Goal: Information Seeking & Learning: Learn about a topic

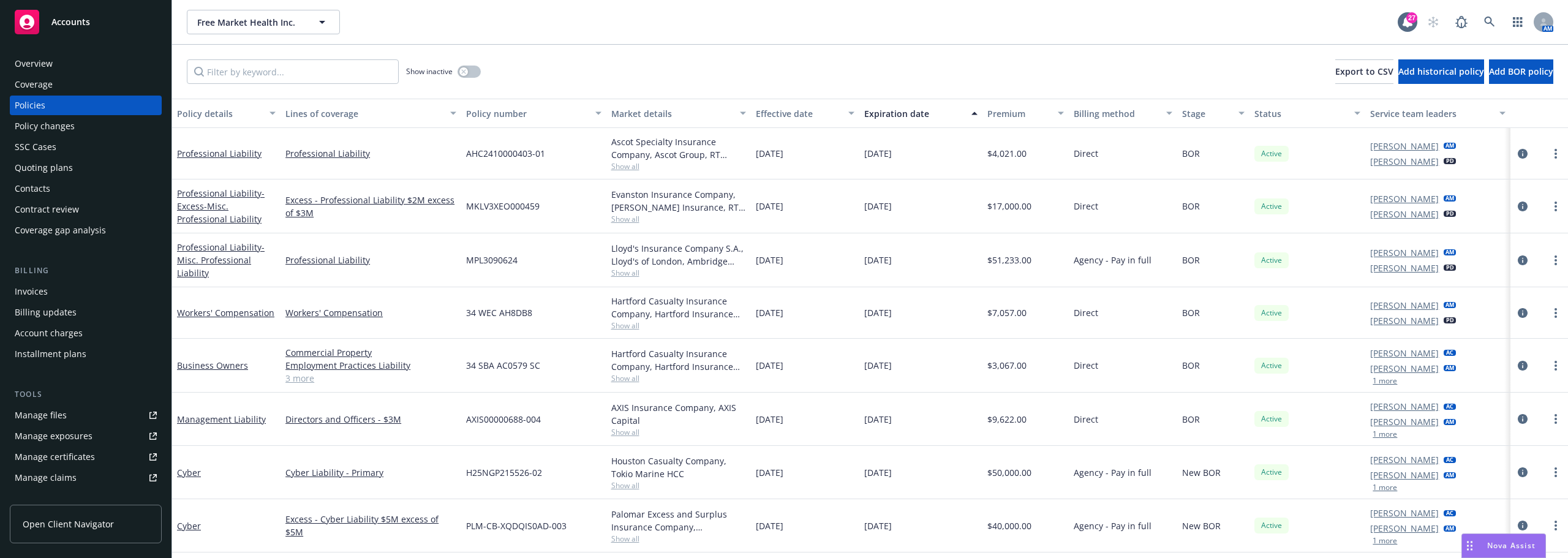
scroll to position [723, 0]
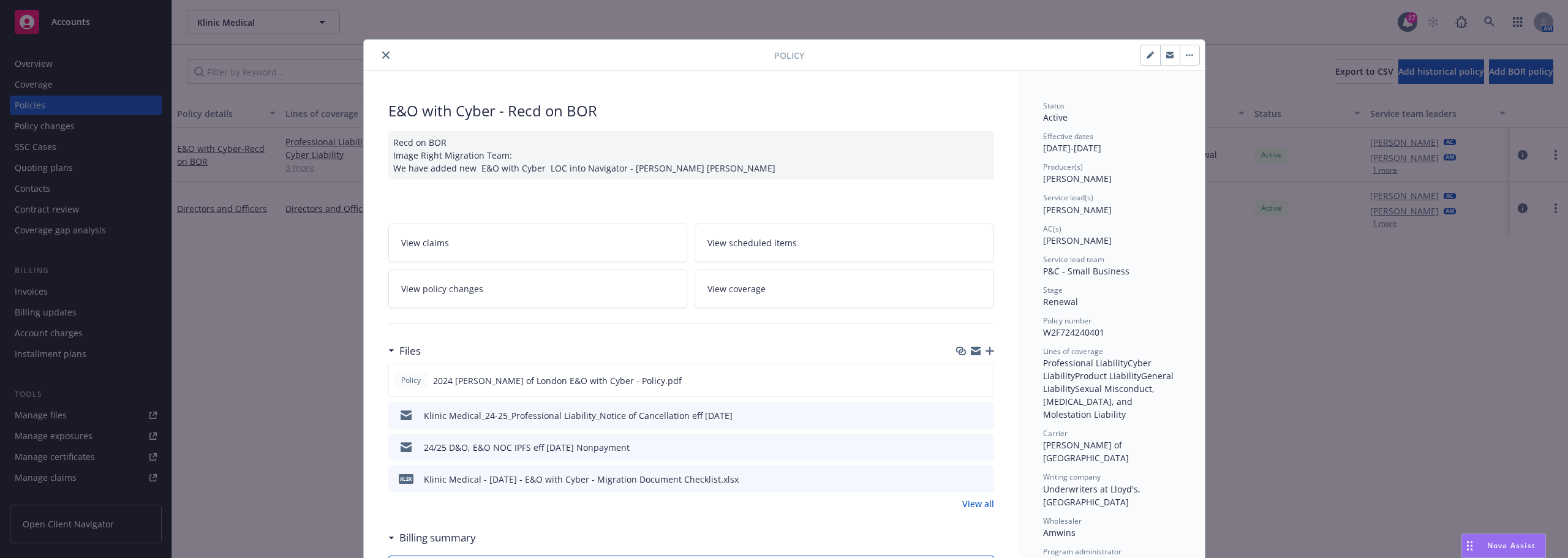
click at [393, 49] on div at bounding box center [571, 55] width 406 height 15
click at [382, 53] on icon "close" at bounding box center [385, 54] width 7 height 7
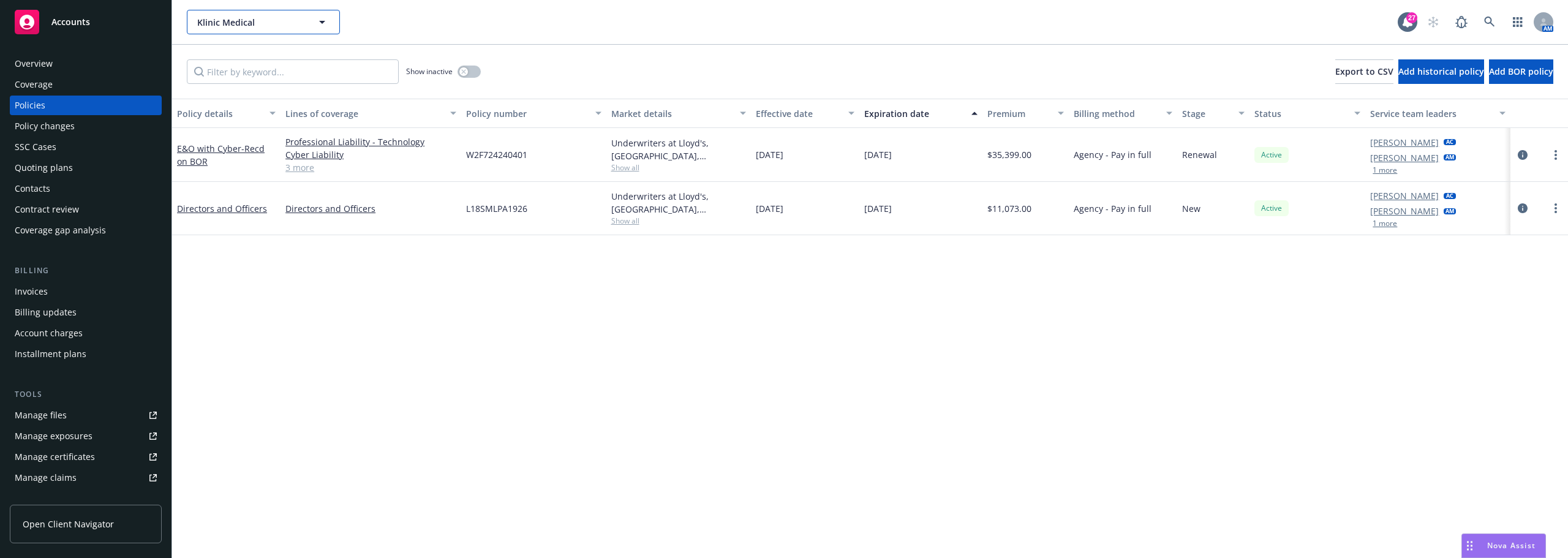
click at [325, 26] on icon "button" at bounding box center [322, 22] width 15 height 15
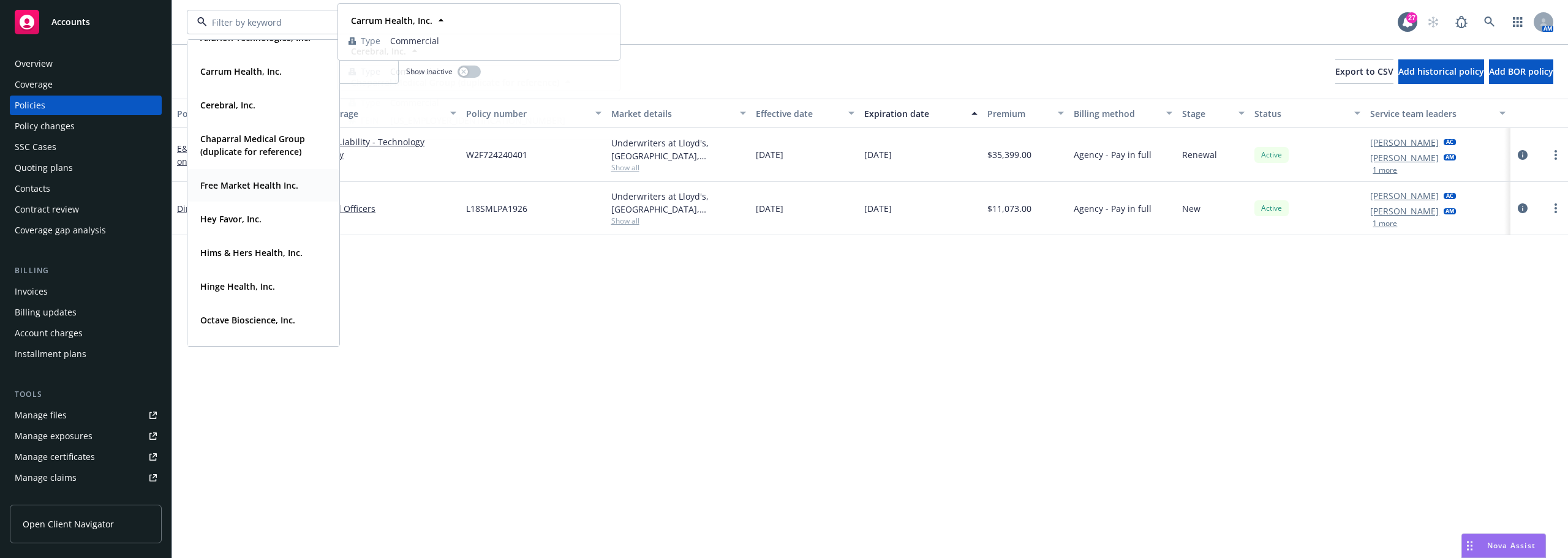
scroll to position [306, 0]
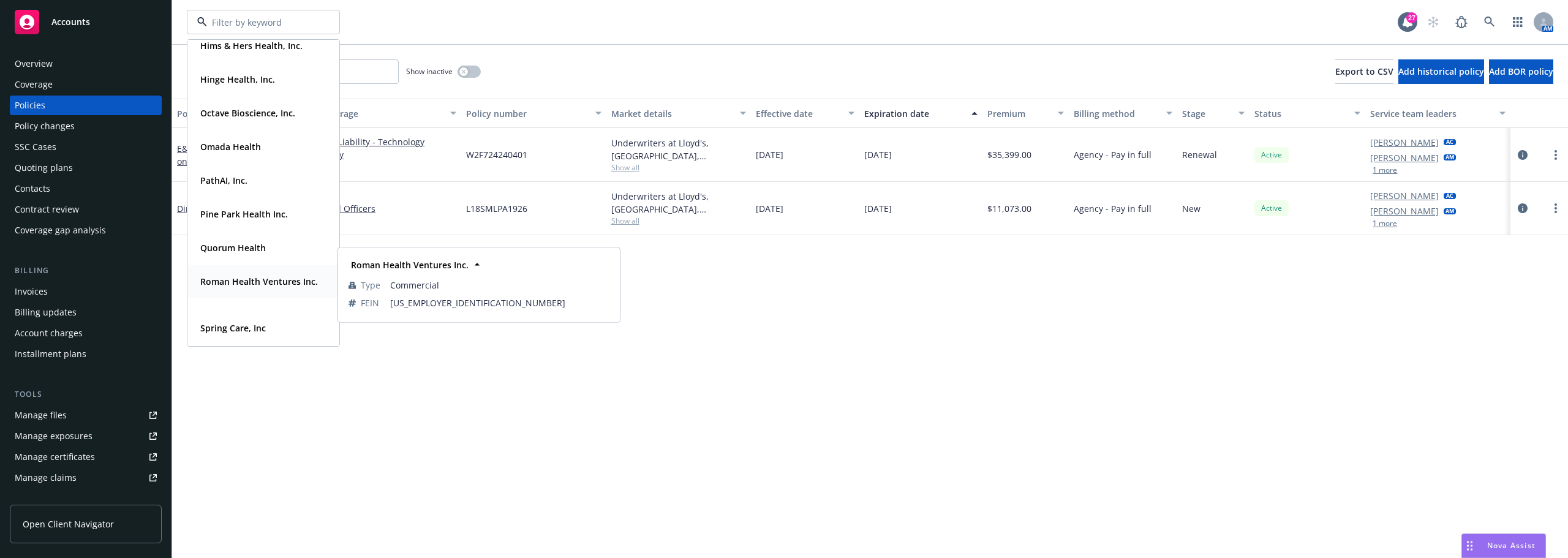
click at [238, 288] on span "Roman Health Ventures Inc." at bounding box center [259, 281] width 118 height 13
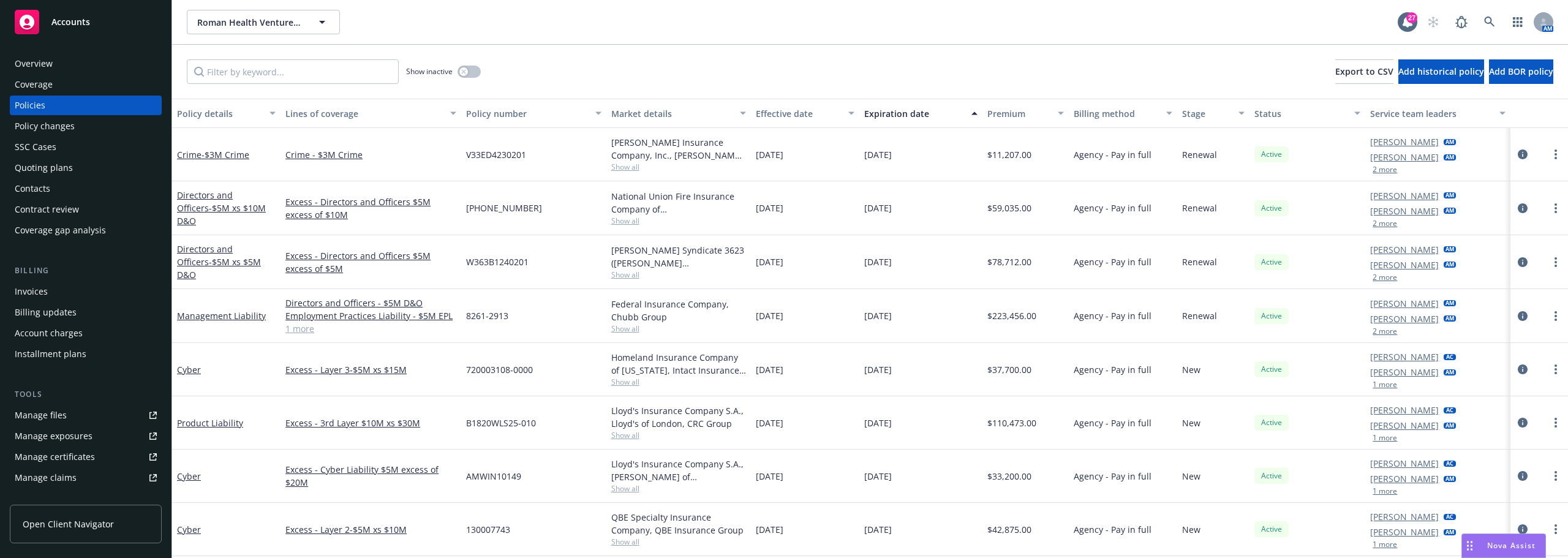
click at [274, 267] on div "Directors and Officers - $5M xs $5M D&O" at bounding box center [226, 262] width 99 height 39
click at [275, 233] on div "Directors and Officers - $5M xs $10M D&O" at bounding box center [226, 208] width 109 height 54
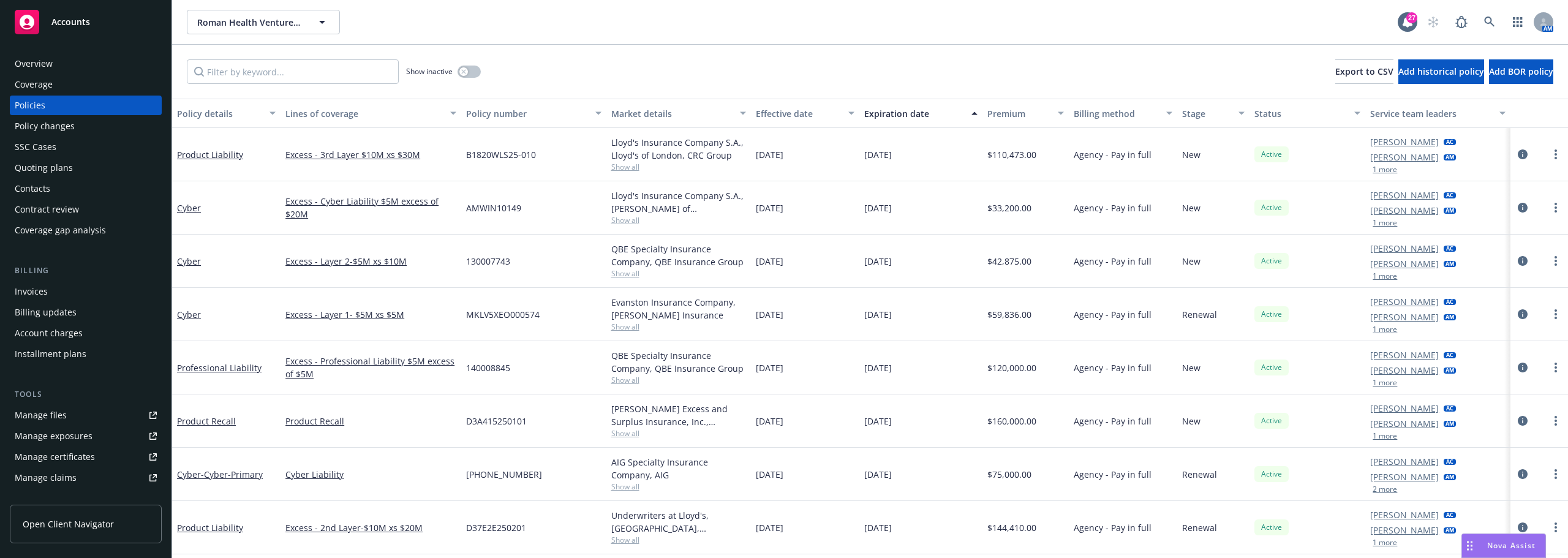
scroll to position [550, 0]
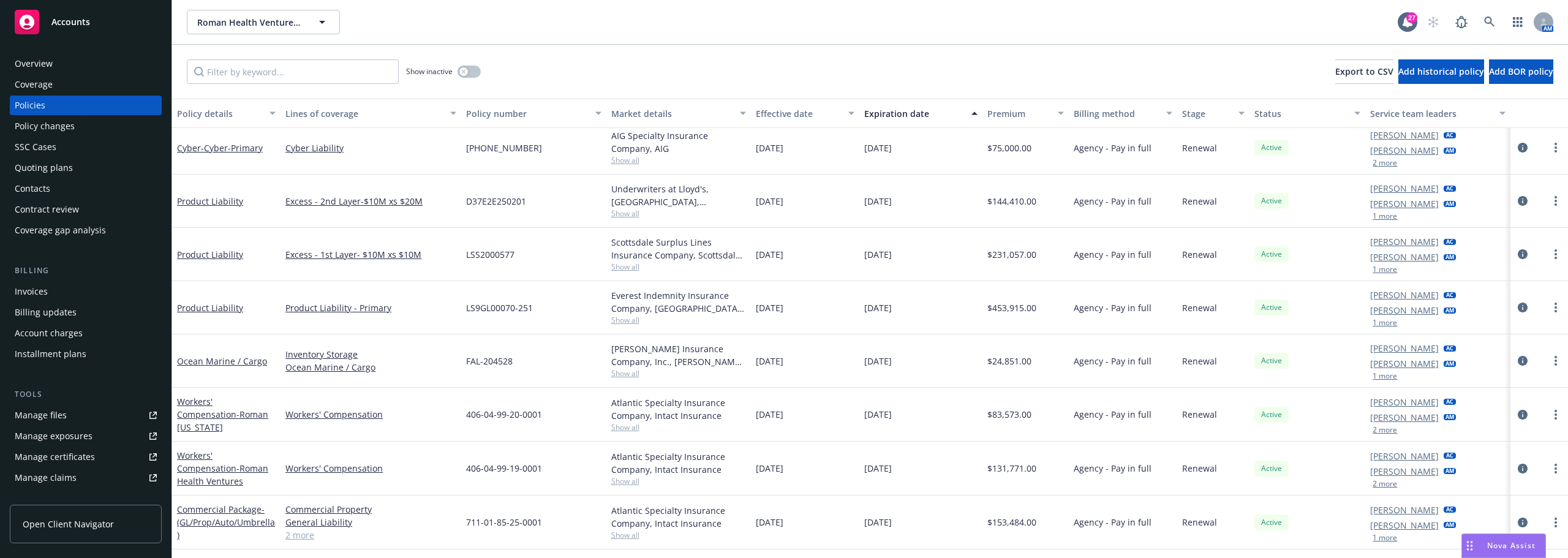
click at [277, 368] on div "Ocean Marine / Cargo" at bounding box center [226, 361] width 109 height 54
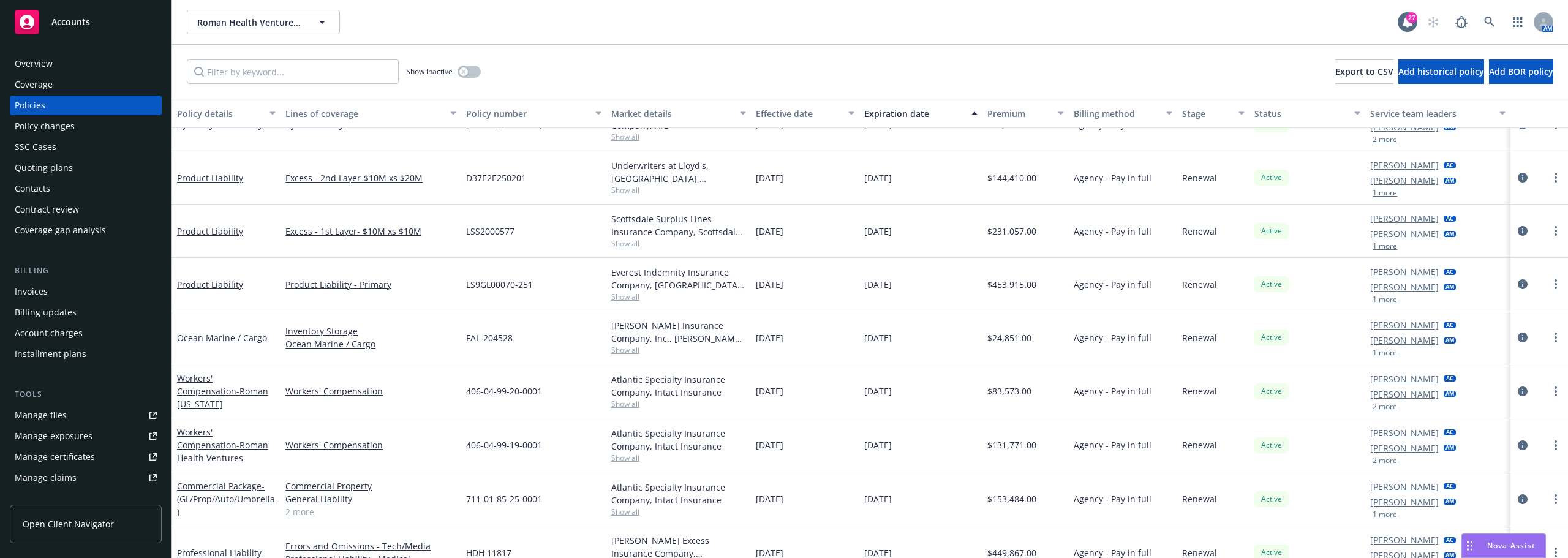
scroll to position [590, 0]
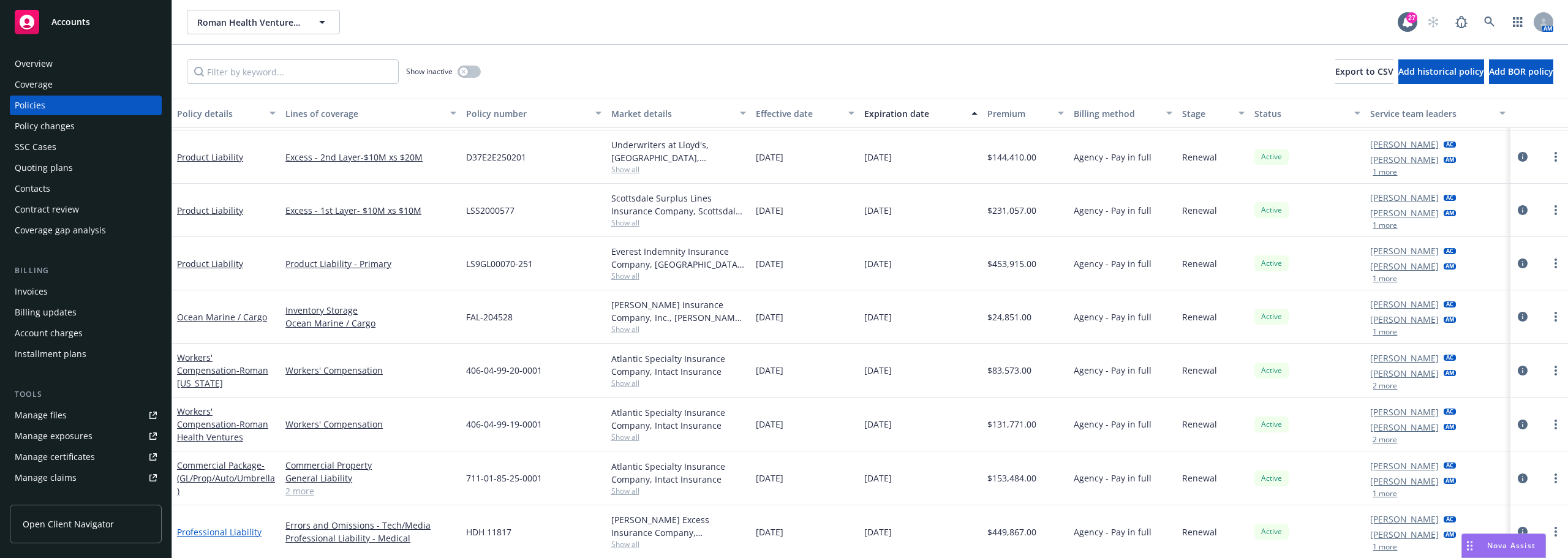
click at [228, 528] on link "Professional Liability" at bounding box center [219, 531] width 84 height 11
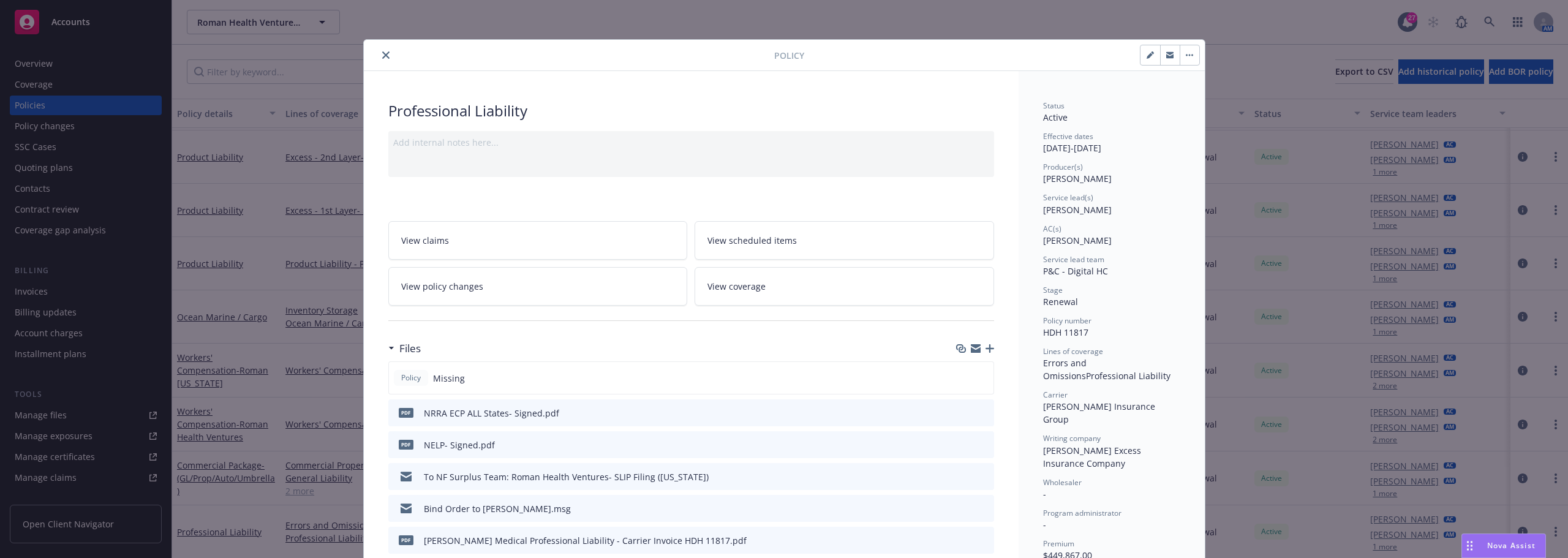
click at [387, 58] on button "close" at bounding box center [386, 55] width 15 height 15
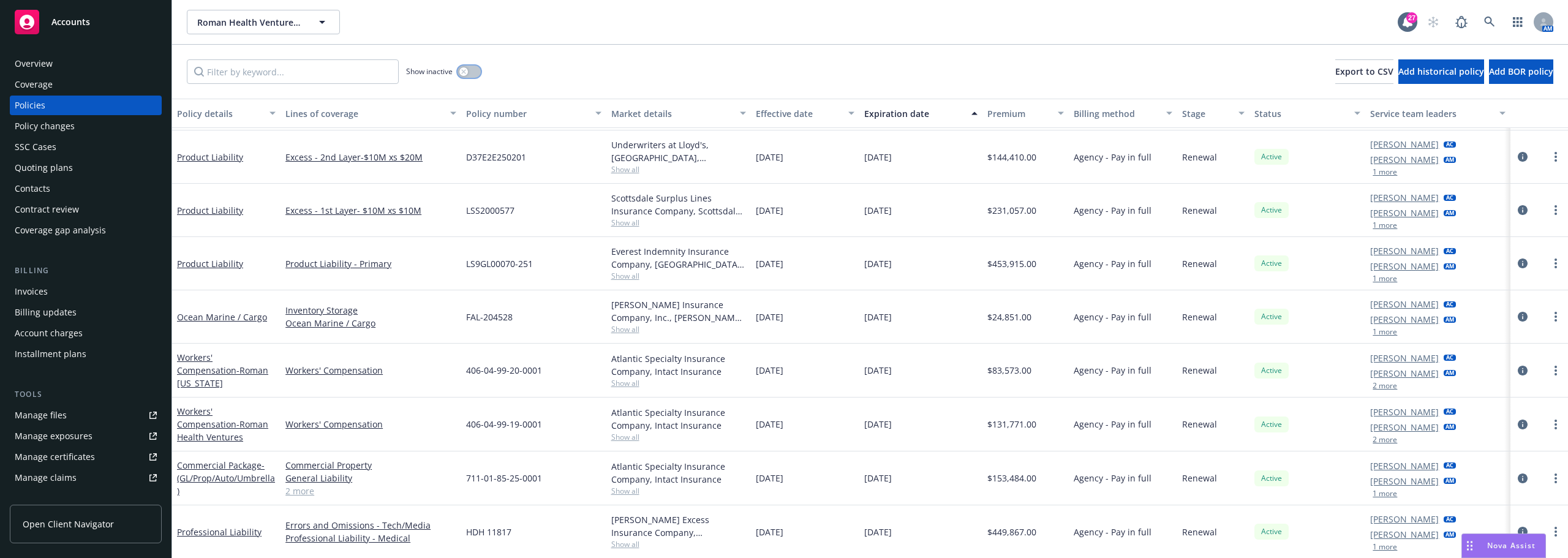
click at [471, 70] on button "button" at bounding box center [469, 71] width 24 height 12
